Goal: Task Accomplishment & Management: Manage account settings

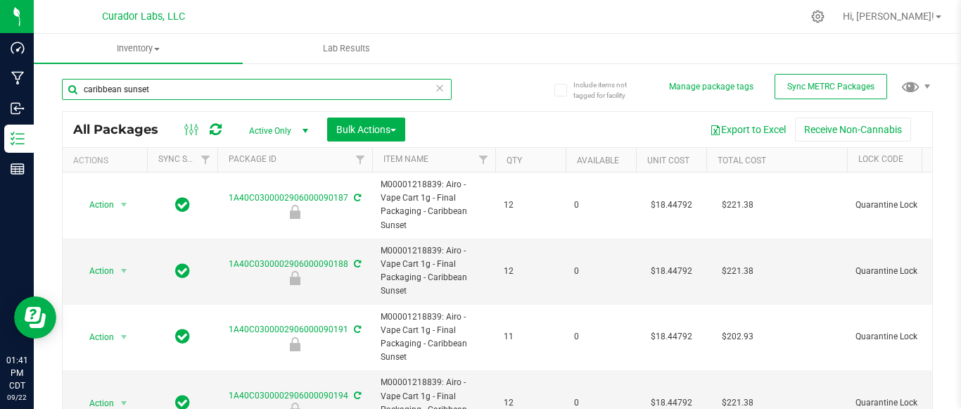
click at [189, 79] on input "caribbean sunset" at bounding box center [257, 89] width 390 height 21
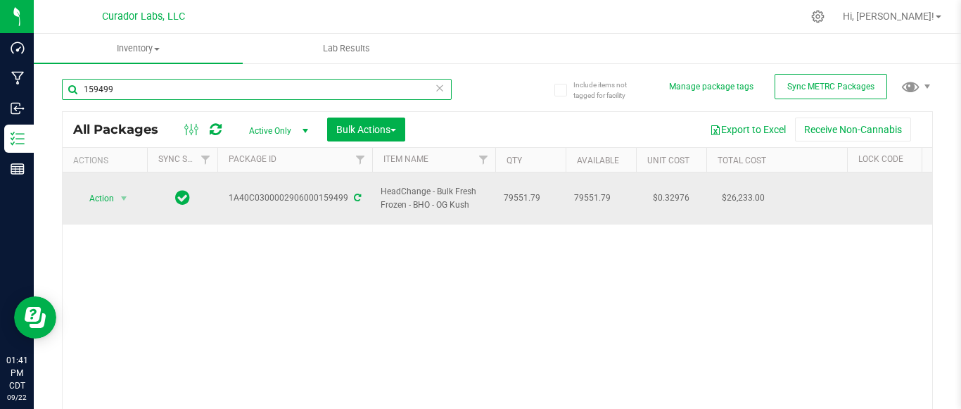
type input "159499"
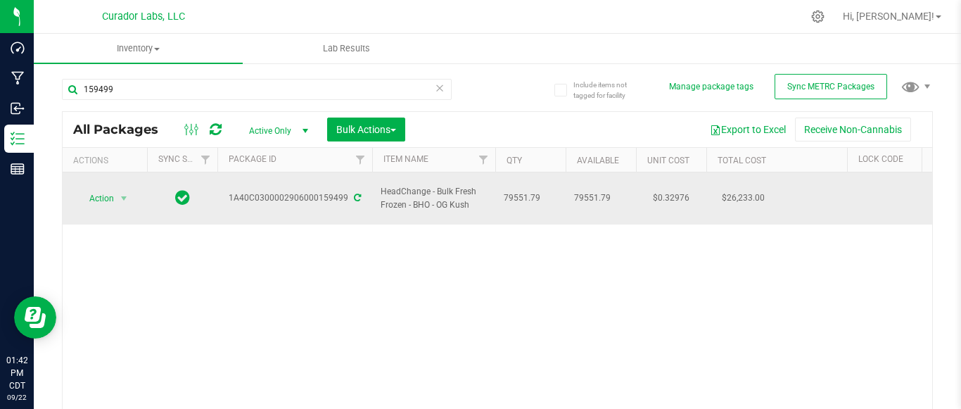
drag, startPoint x: 469, startPoint y: 194, endPoint x: 377, endPoint y: 185, distance: 91.9
click at [377, 185] on td "HeadChange - Bulk Fresh Frozen - BHO - OG Kush" at bounding box center [433, 198] width 123 height 52
copy span "HeadChange - Bulk Fresh Frozen - BHO - OG Kush"
click at [309, 191] on div "1A40C0300002906000159499" at bounding box center [294, 197] width 159 height 13
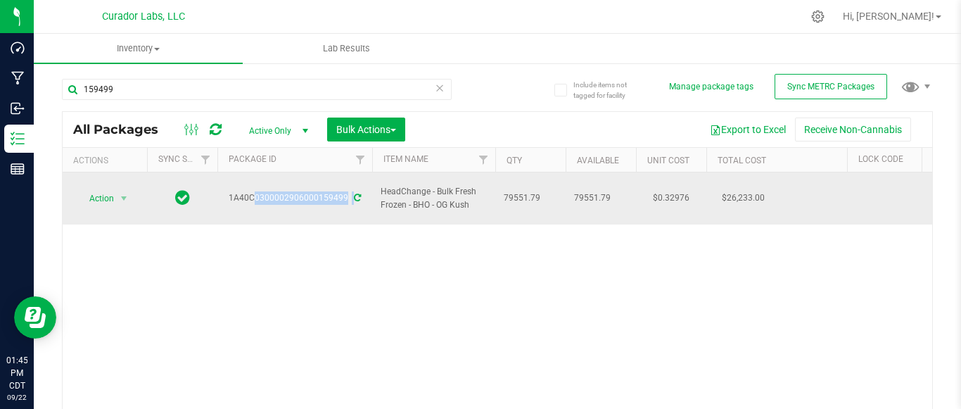
click at [309, 191] on div "1A40C0300002906000159499" at bounding box center [294, 197] width 159 height 13
copy div "1A40C0300002906000159499"
click at [309, 191] on div "1A40C0300002906000159499" at bounding box center [294, 197] width 159 height 13
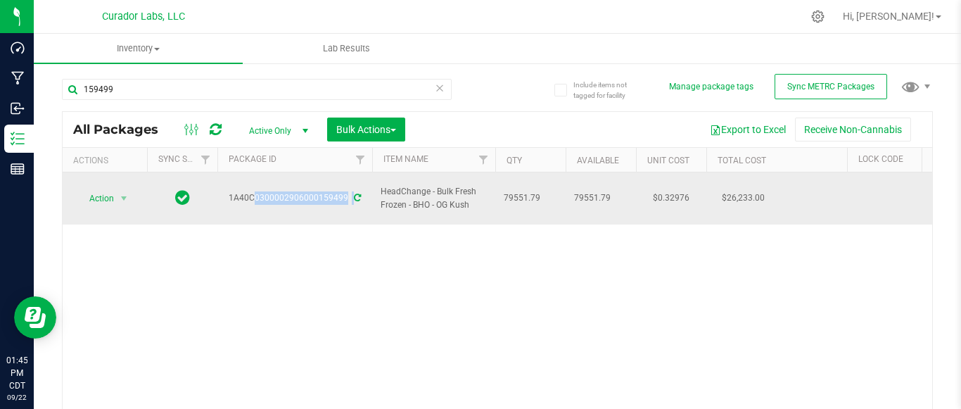
copy div "1A40C0300002906000159499"
click at [309, 191] on div "1A40C0300002906000159499" at bounding box center [294, 197] width 159 height 13
click at [123, 193] on span "select" at bounding box center [123, 198] width 11 height 11
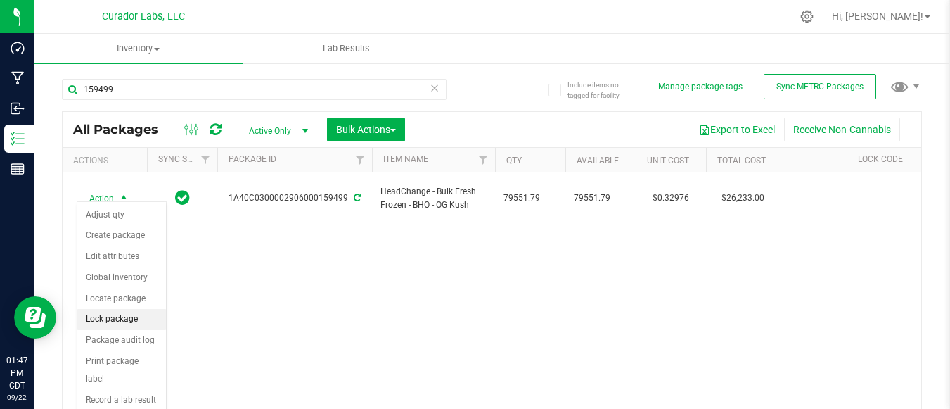
click at [125, 314] on li "Lock package" at bounding box center [121, 319] width 89 height 21
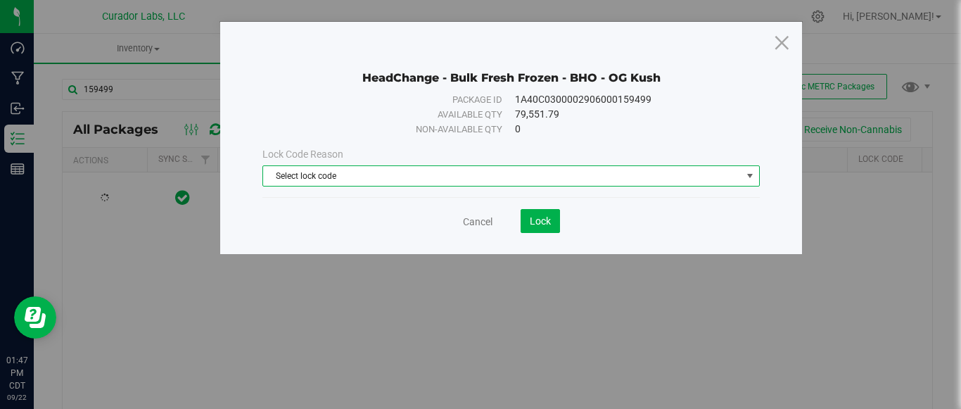
click at [408, 174] on span "Select lock code" at bounding box center [502, 176] width 478 height 20
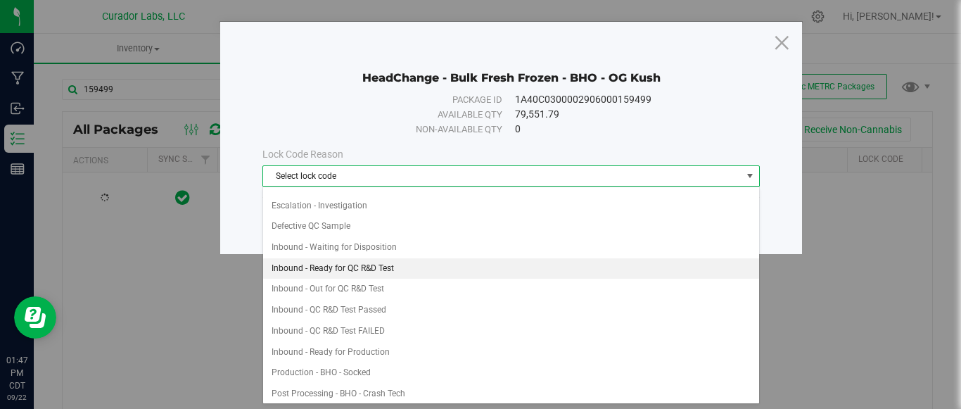
scroll to position [58, 0]
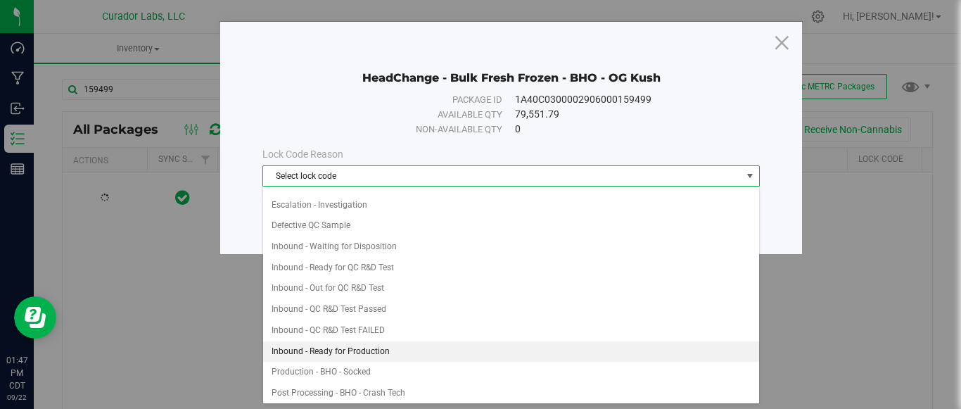
click at [363, 346] on li "Inbound - Ready for Production" at bounding box center [511, 351] width 496 height 21
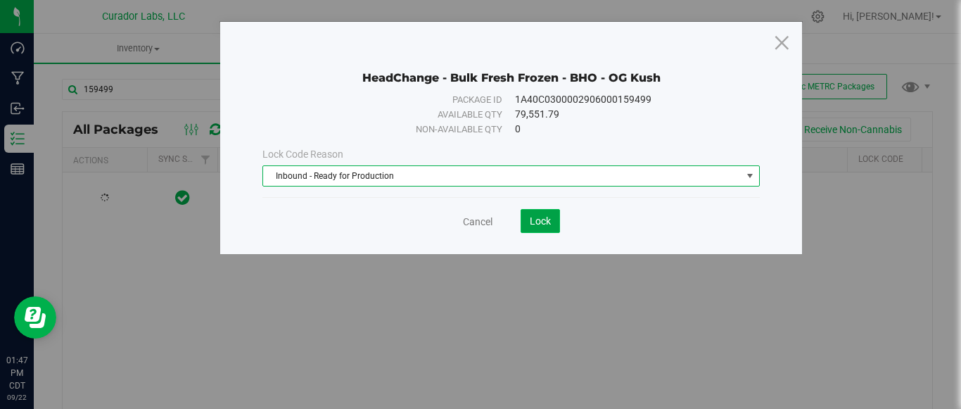
click at [538, 216] on span "Lock" at bounding box center [540, 220] width 21 height 11
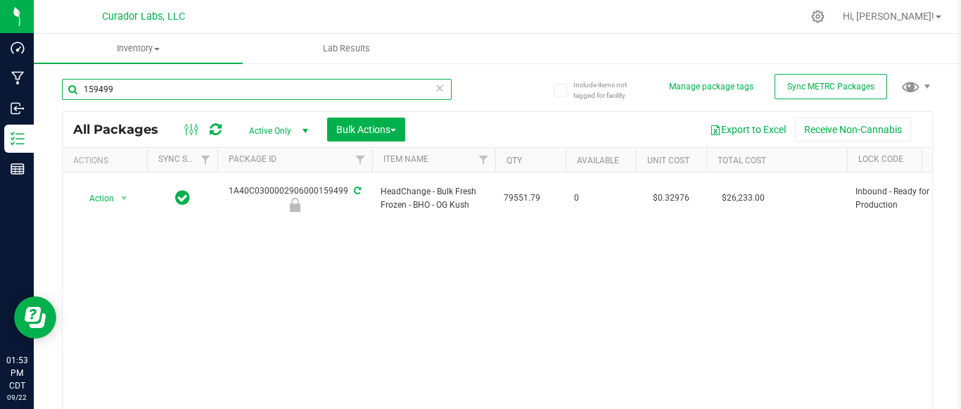
click at [206, 91] on input "159499" at bounding box center [257, 89] width 390 height 21
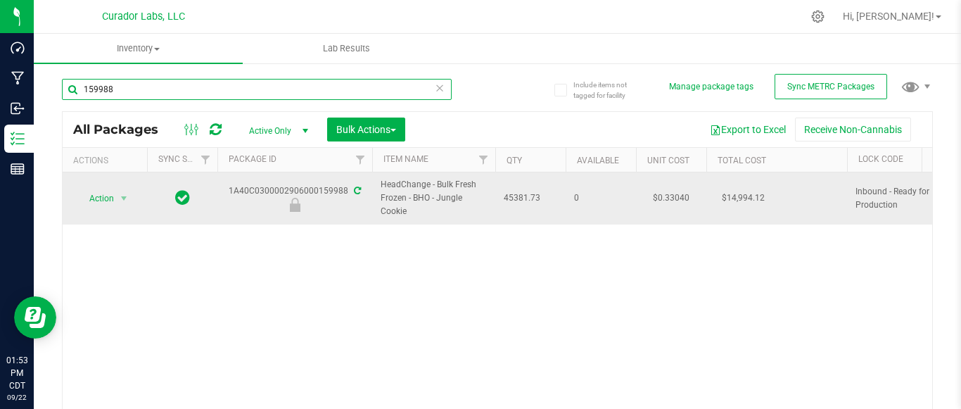
type input "159988"
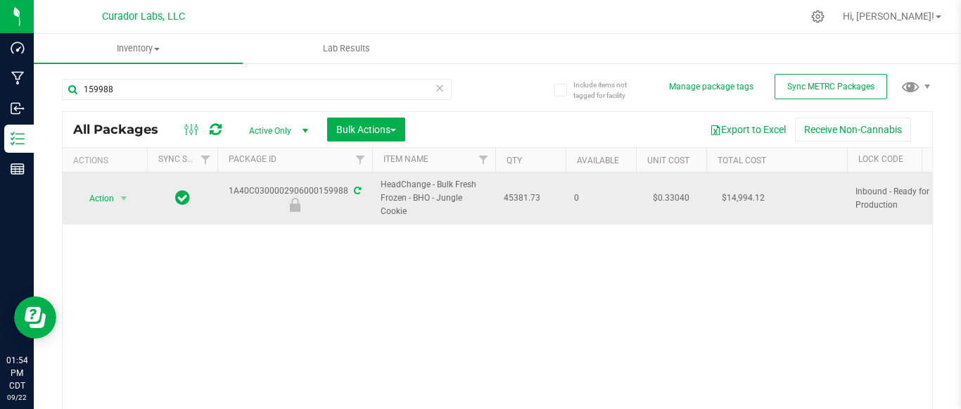
drag, startPoint x: 409, startPoint y: 209, endPoint x: 376, endPoint y: 192, distance: 37.1
click at [376, 192] on td "HeadChange - Bulk Fresh Frozen - BHO - Jungle Cookie" at bounding box center [433, 198] width 123 height 52
copy span "HeadChange - Bulk Fresh Frozen - BHO - Jungle Cookie"
click at [509, 200] on span "45381.73" at bounding box center [530, 197] width 53 height 13
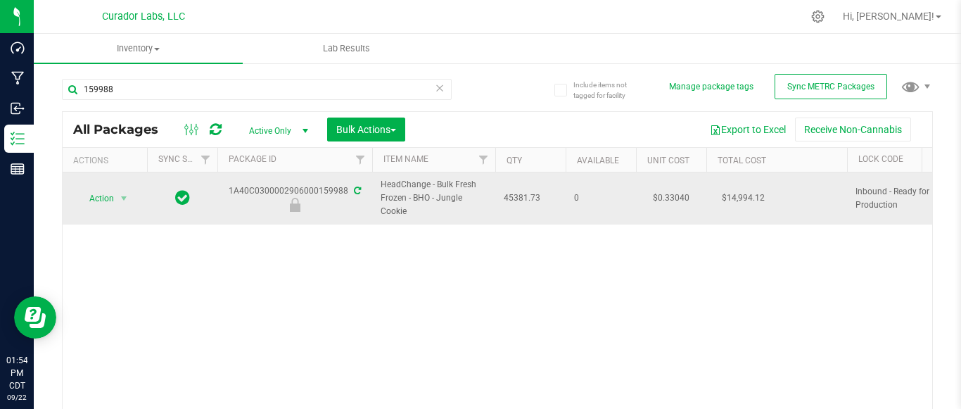
click at [509, 200] on span "45381.73" at bounding box center [530, 197] width 53 height 13
click at [319, 191] on div "1A40C0300002906000159988" at bounding box center [294, 197] width 159 height 27
copy div "1A40C0300002906000159988"
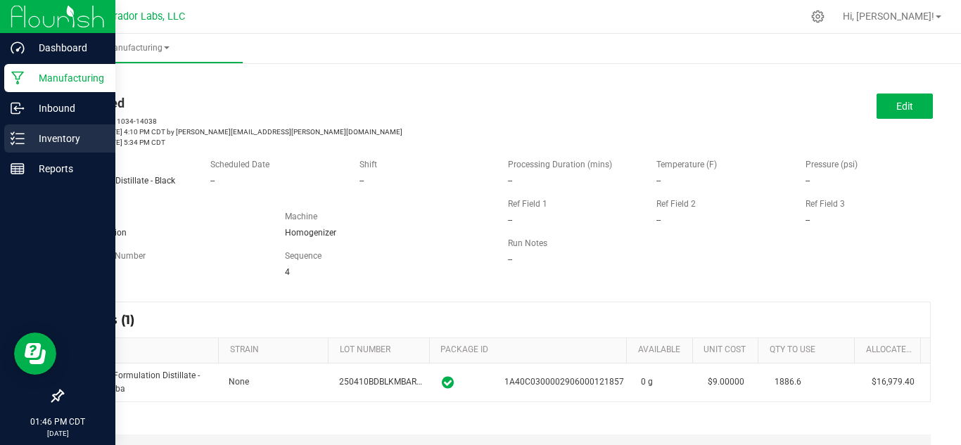
click at [27, 131] on p "Inventory" at bounding box center [67, 138] width 84 height 17
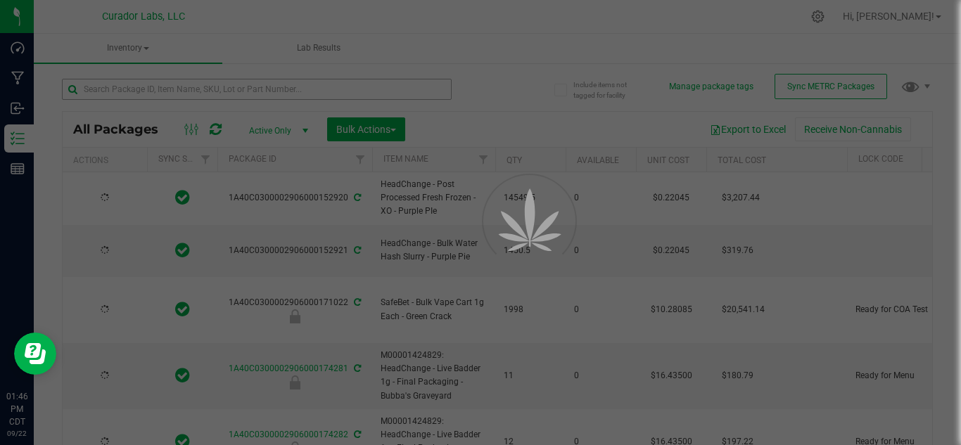
click at [137, 90] on div at bounding box center [480, 222] width 961 height 445
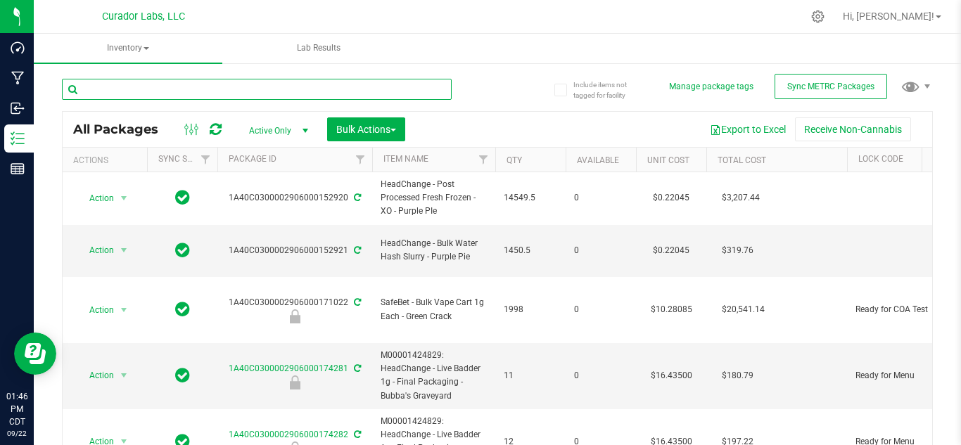
click at [137, 90] on input "text" at bounding box center [257, 89] width 390 height 21
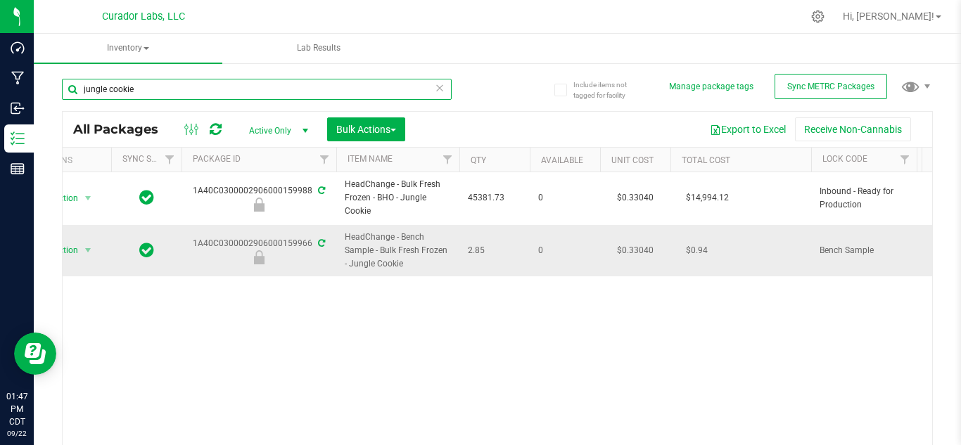
scroll to position [0, 34]
type input "jungle cookie"
